Goal: Navigation & Orientation: Find specific page/section

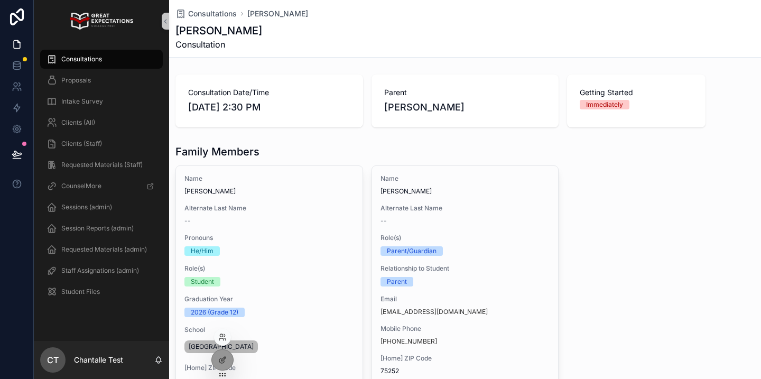
scroll to position [348, 0]
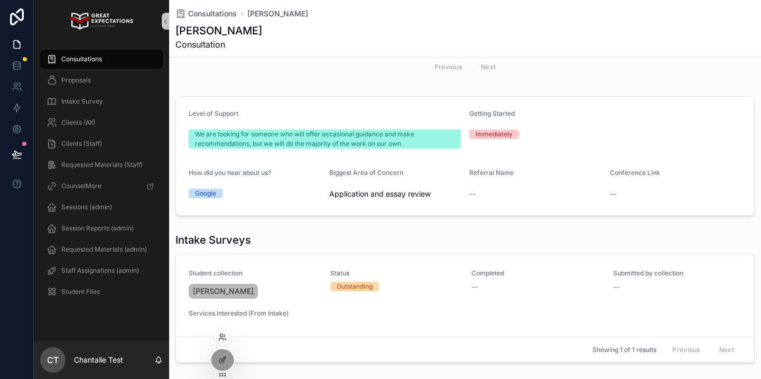
click at [227, 334] on div at bounding box center [222, 337] width 17 height 17
click at [226, 337] on icon at bounding box center [222, 337] width 8 height 8
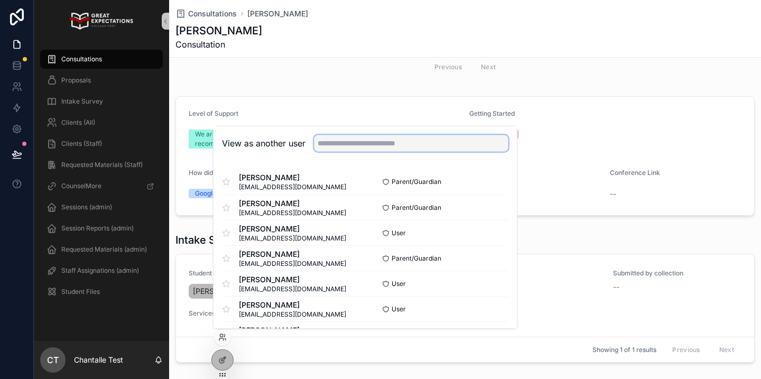
click at [338, 147] on input "text" at bounding box center [411, 143] width 195 height 17
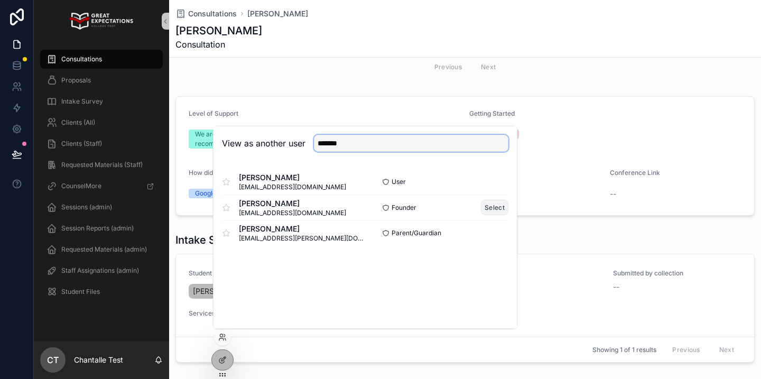
type input "*******"
click at [494, 200] on button "Select" at bounding box center [494, 207] width 27 height 15
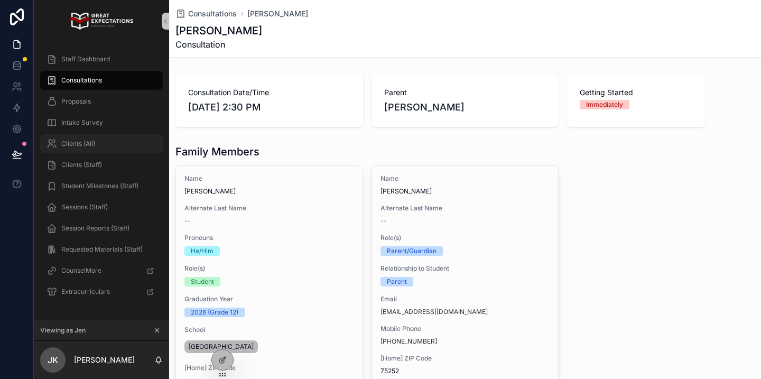
click at [97, 146] on div "Clients (All)" at bounding box center [102, 143] width 110 height 17
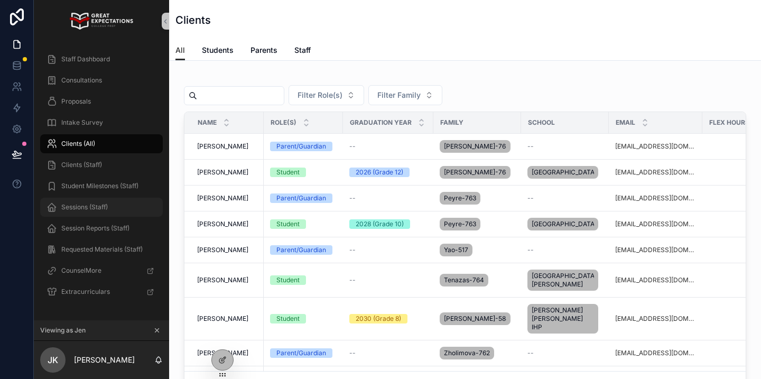
click at [96, 201] on div "Sessions (Staff)" at bounding box center [102, 207] width 110 height 17
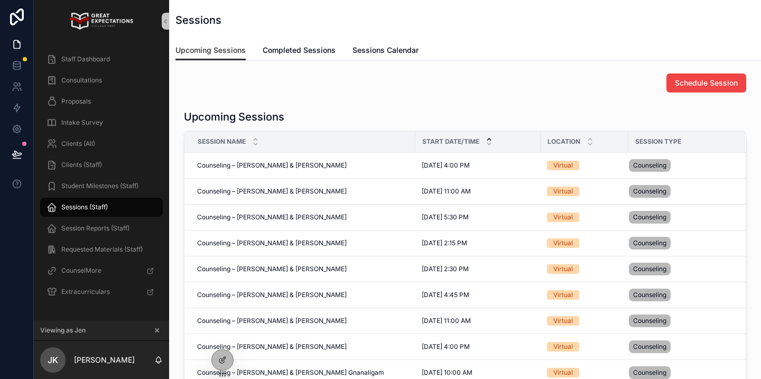
click at [489, 139] on icon "scrollable content" at bounding box center [489, 139] width 4 height 2
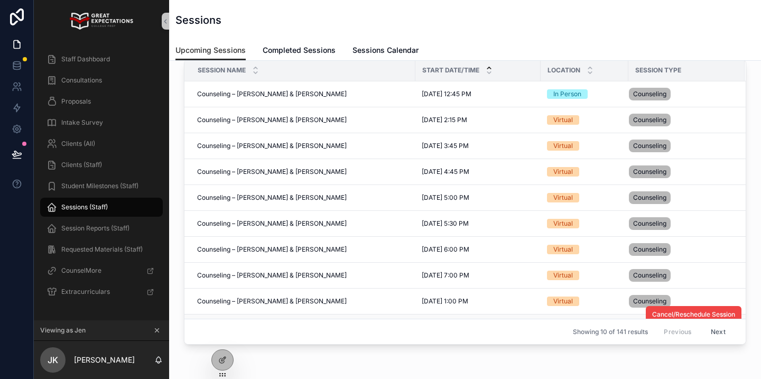
scroll to position [47, 0]
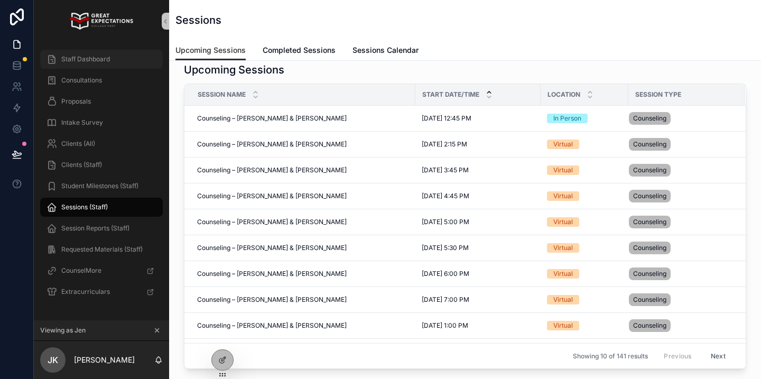
click at [84, 57] on span "Staff Dashboard" at bounding box center [85, 59] width 49 height 8
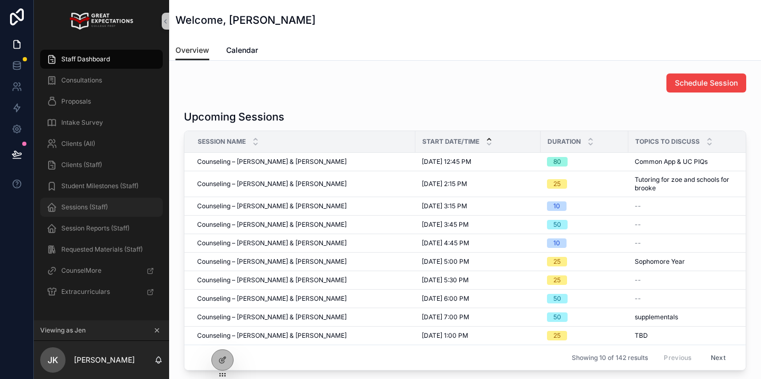
click at [90, 211] on div "Sessions (Staff)" at bounding box center [102, 207] width 110 height 17
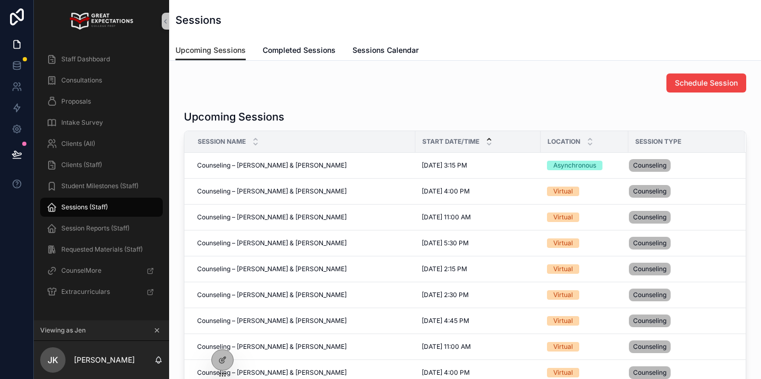
click at [489, 137] on icon "scrollable content" at bounding box center [489, 139] width 7 height 7
